Goal: Task Accomplishment & Management: Manage account settings

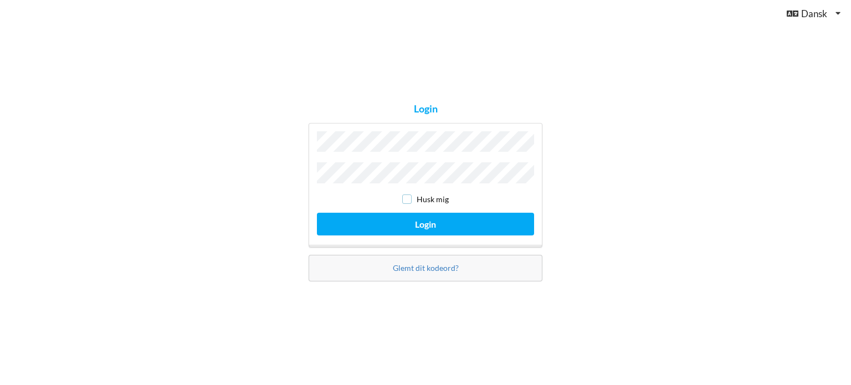
click at [408, 196] on input "checkbox" at bounding box center [406, 198] width 9 height 9
checkbox input "true"
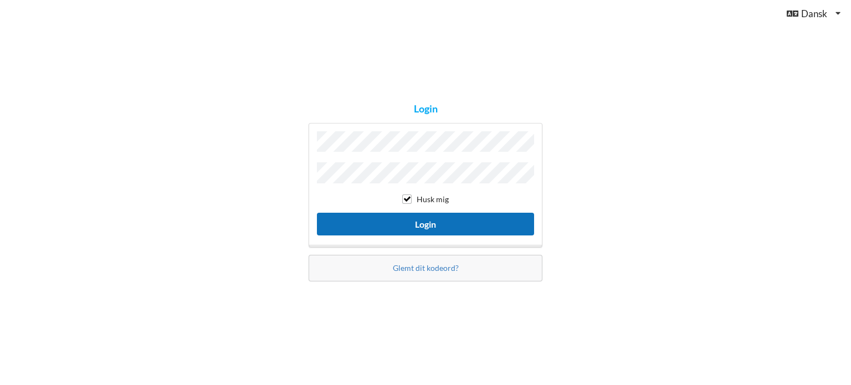
click at [427, 217] on button "Login" at bounding box center [425, 224] width 217 height 23
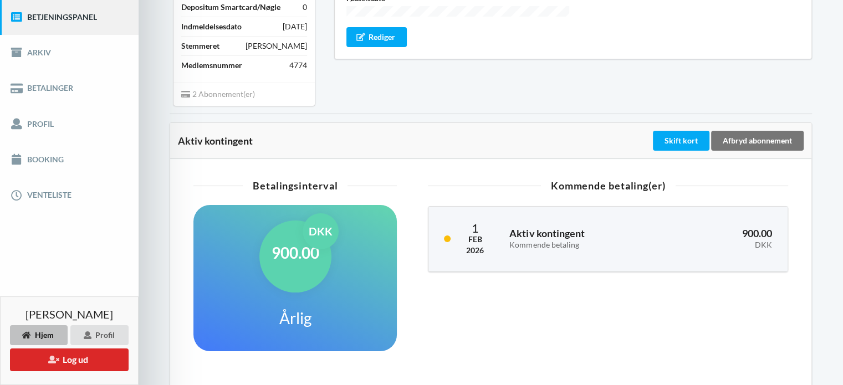
scroll to position [166, 0]
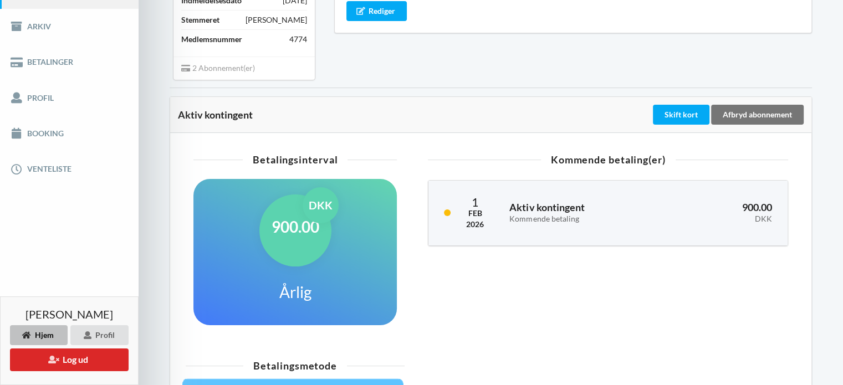
click at [185, 69] on icon at bounding box center [185, 67] width 9 height 8
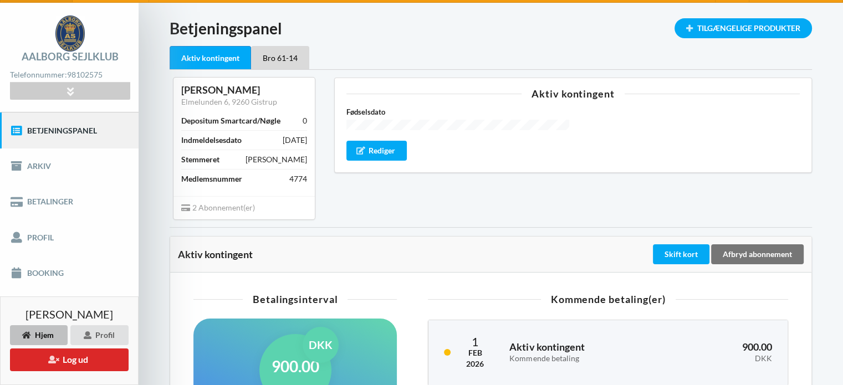
scroll to position [24, 0]
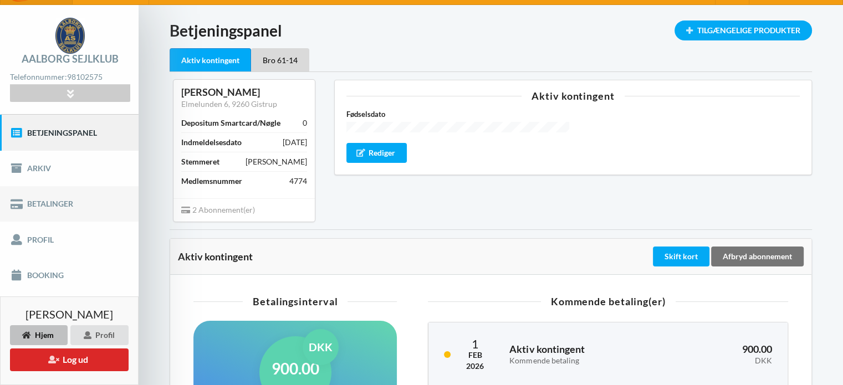
click at [44, 202] on link "Betalinger" at bounding box center [69, 203] width 139 height 35
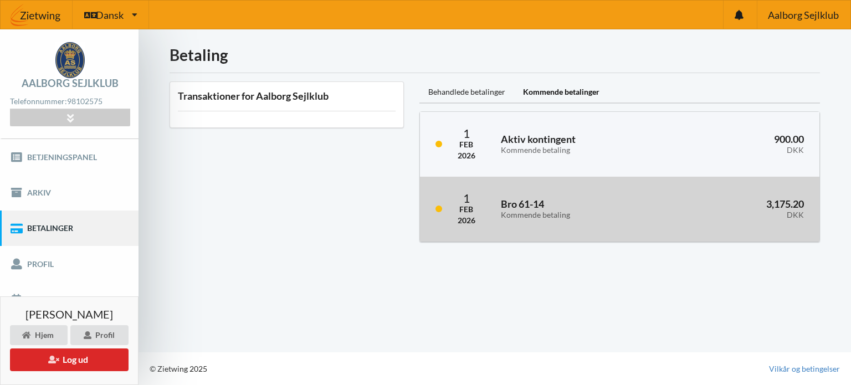
click at [668, 219] on div "3,175.20 DKK" at bounding box center [740, 209] width 144 height 36
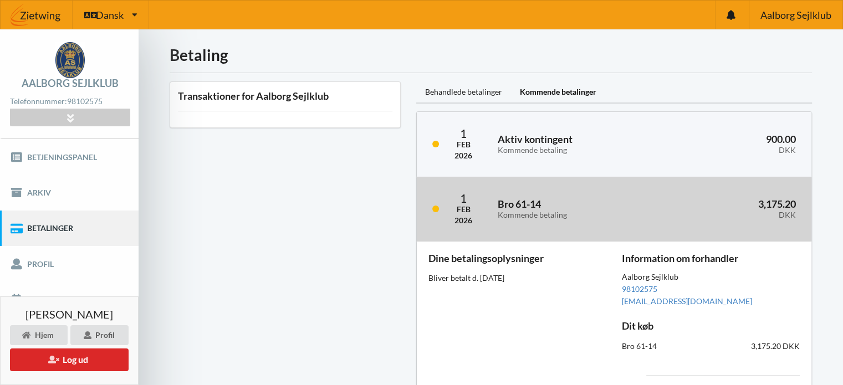
click at [489, 199] on div "1 Feb 2026 Bro 61-14 Kommende betaling 3,175.20 DKK" at bounding box center [614, 209] width 395 height 65
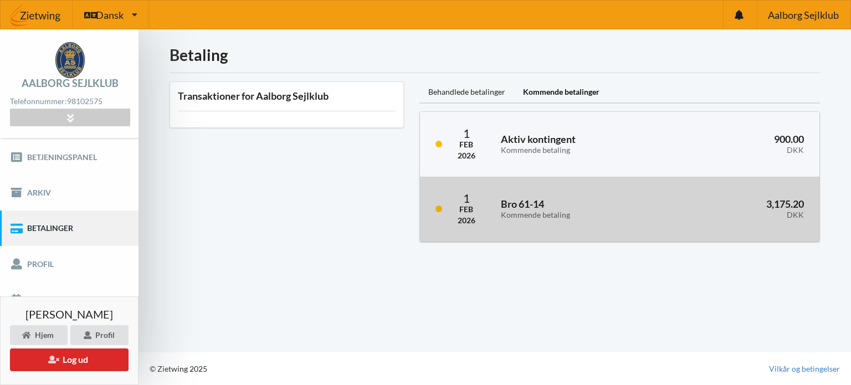
click at [438, 207] on link at bounding box center [439, 209] width 7 height 7
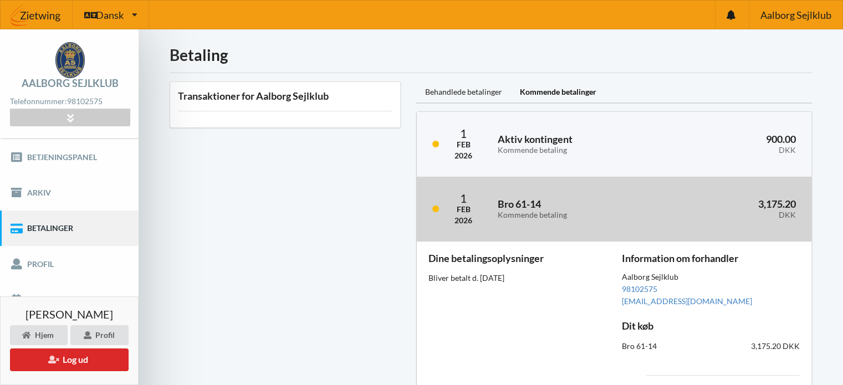
click at [650, 211] on div "Kommende betaling" at bounding box center [576, 215] width 157 height 9
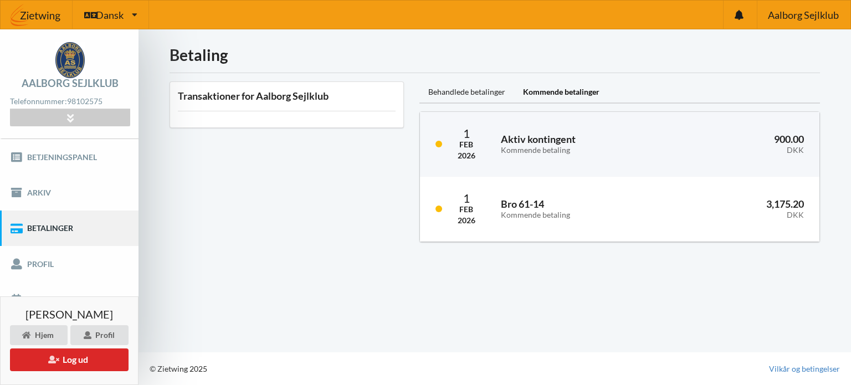
click at [553, 91] on div "Kommende betalinger" at bounding box center [561, 92] width 94 height 22
click at [548, 91] on div "Kommende betalinger" at bounding box center [561, 92] width 94 height 22
click at [477, 91] on div "Behandlede betalinger" at bounding box center [466, 92] width 95 height 22
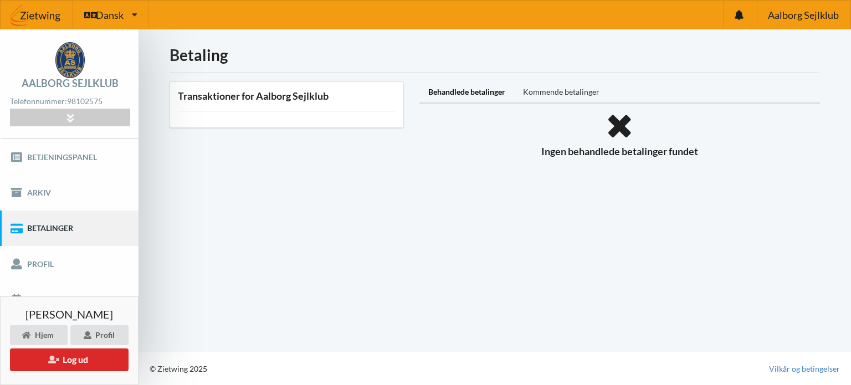
click at [556, 90] on div "Kommende betalinger" at bounding box center [561, 92] width 94 height 22
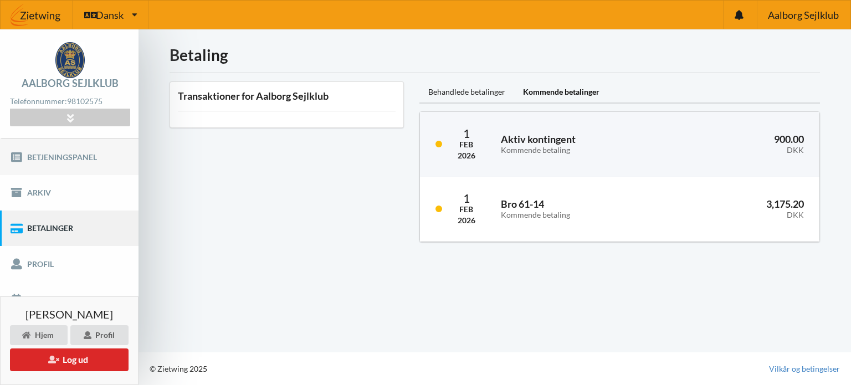
click at [64, 155] on link "Betjeningspanel" at bounding box center [69, 156] width 139 height 35
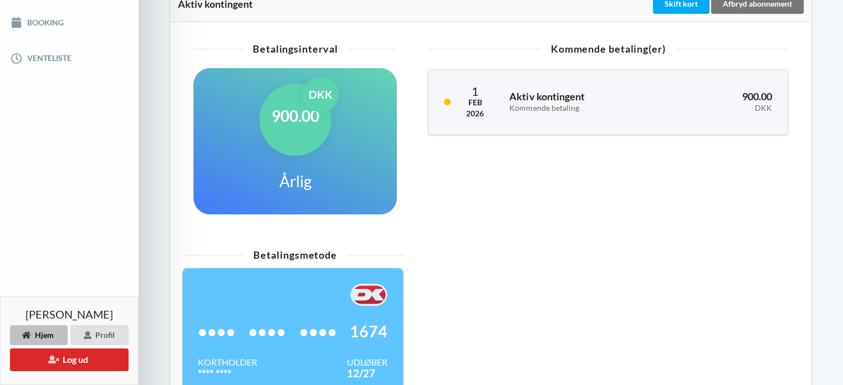
scroll to position [222, 0]
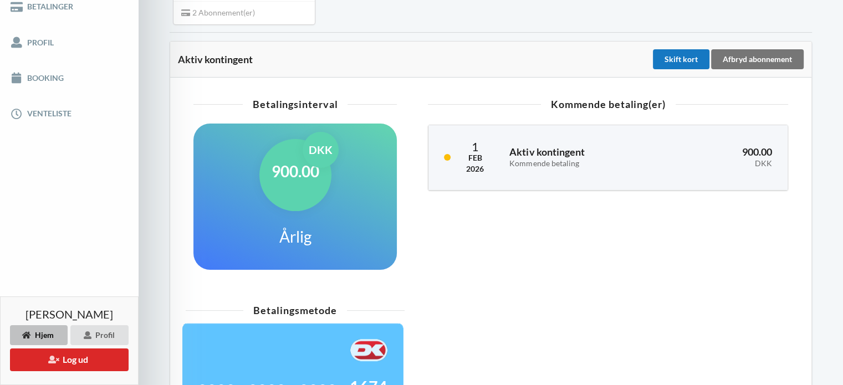
click at [682, 59] on div "Skift kort" at bounding box center [681, 59] width 57 height 20
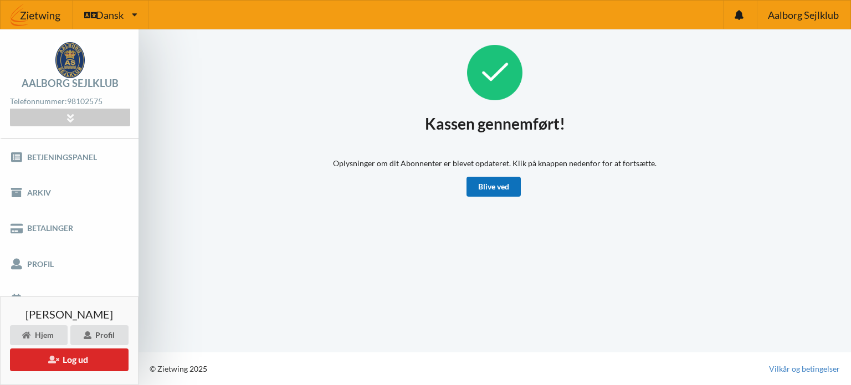
click at [502, 192] on link "Blive ved" at bounding box center [494, 187] width 54 height 20
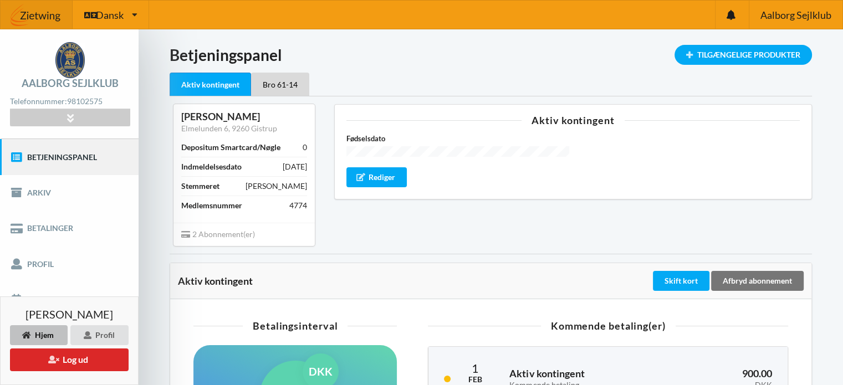
scroll to position [55, 0]
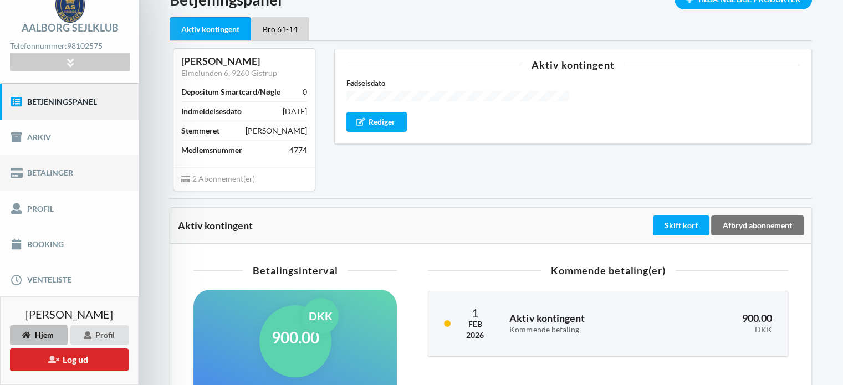
click at [57, 172] on link "Betalinger" at bounding box center [69, 172] width 139 height 35
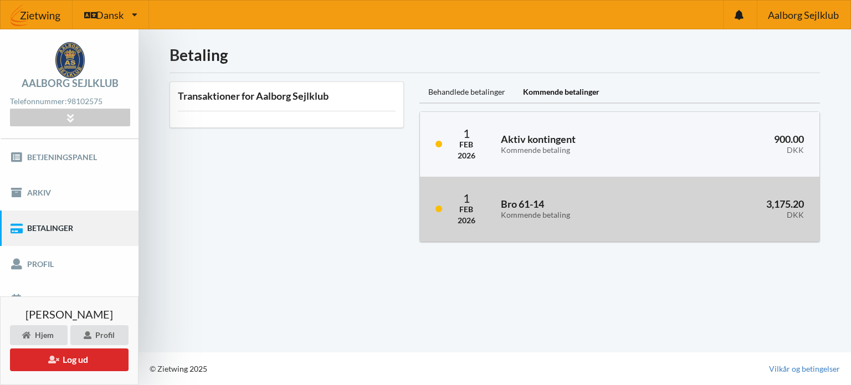
click at [663, 218] on div "Bro 61-14 Kommende betaling" at bounding box center [580, 209] width 175 height 36
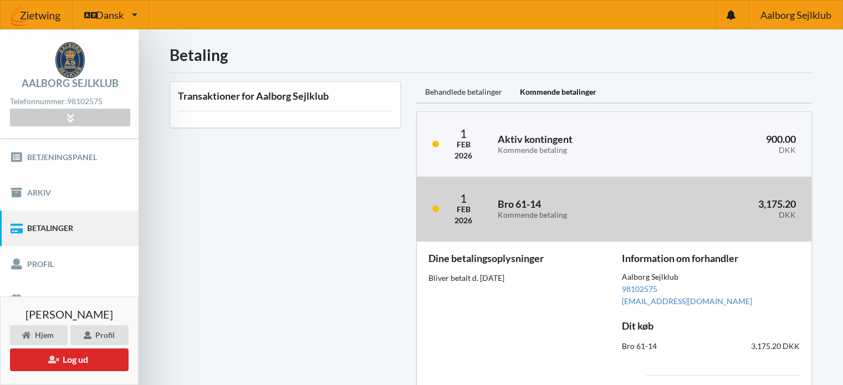
click at [672, 214] on div "DKK" at bounding box center [732, 215] width 125 height 9
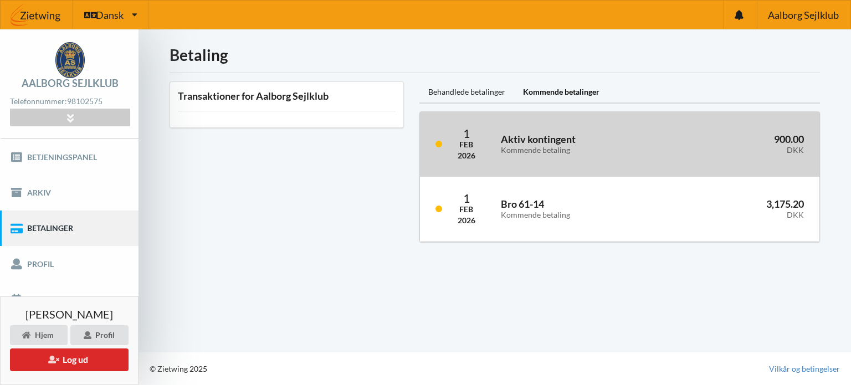
click at [649, 133] on h3 "Aktiv kontingent Kommende betaling" at bounding box center [584, 144] width 166 height 22
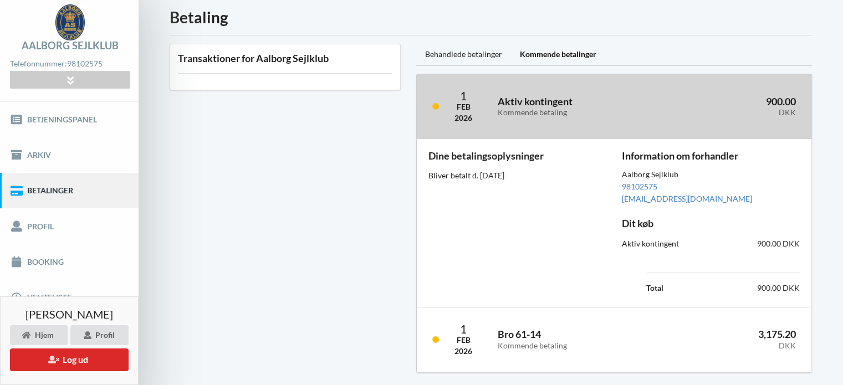
scroll to position [73, 0]
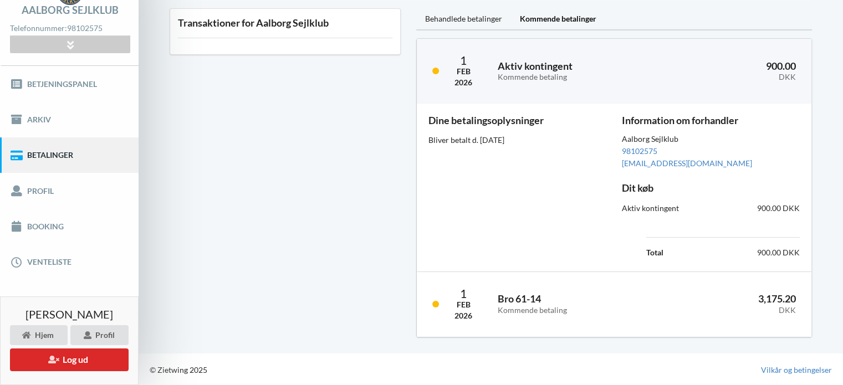
click at [570, 133] on div "Dine betalingsoplysninger Bliver betalt d. [DATE]" at bounding box center [517, 187] width 193 height 160
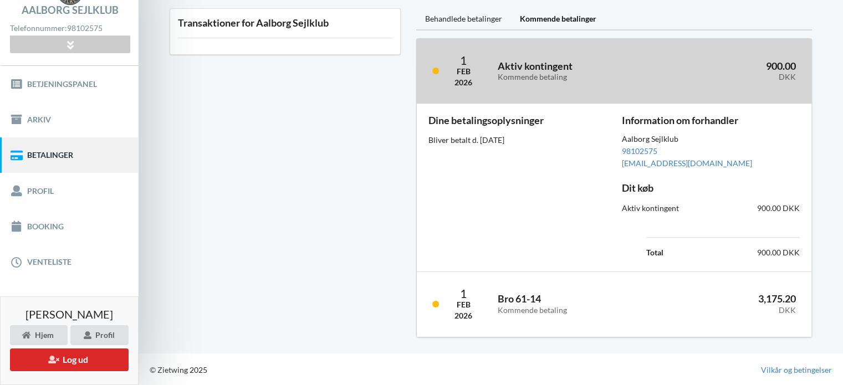
click at [606, 73] on div "Kommende betaling" at bounding box center [579, 77] width 163 height 9
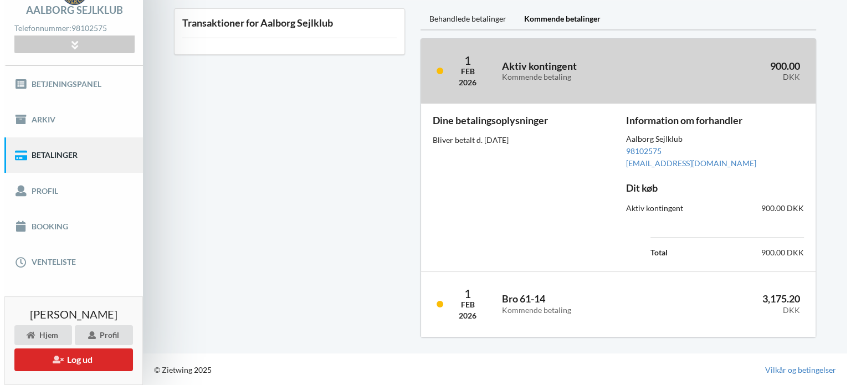
scroll to position [0, 0]
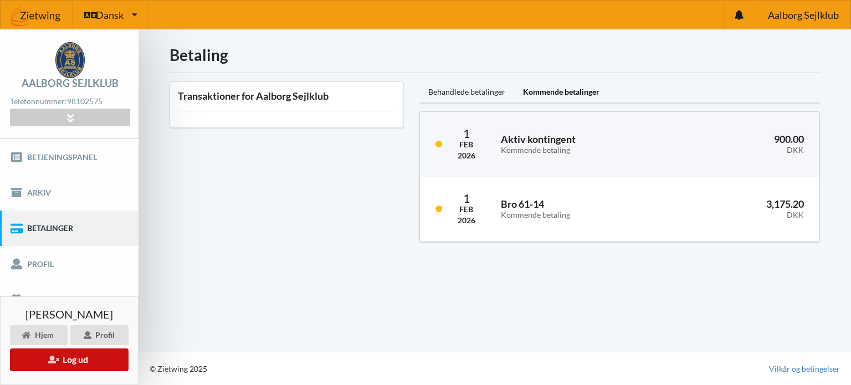
click at [74, 356] on button "Log ud" at bounding box center [69, 360] width 119 height 23
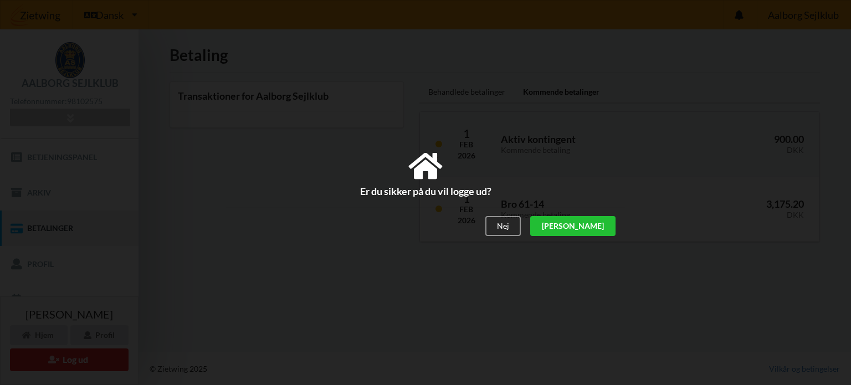
click at [604, 227] on div "[PERSON_NAME]" at bounding box center [572, 226] width 85 height 20
